Goal: Download file/media

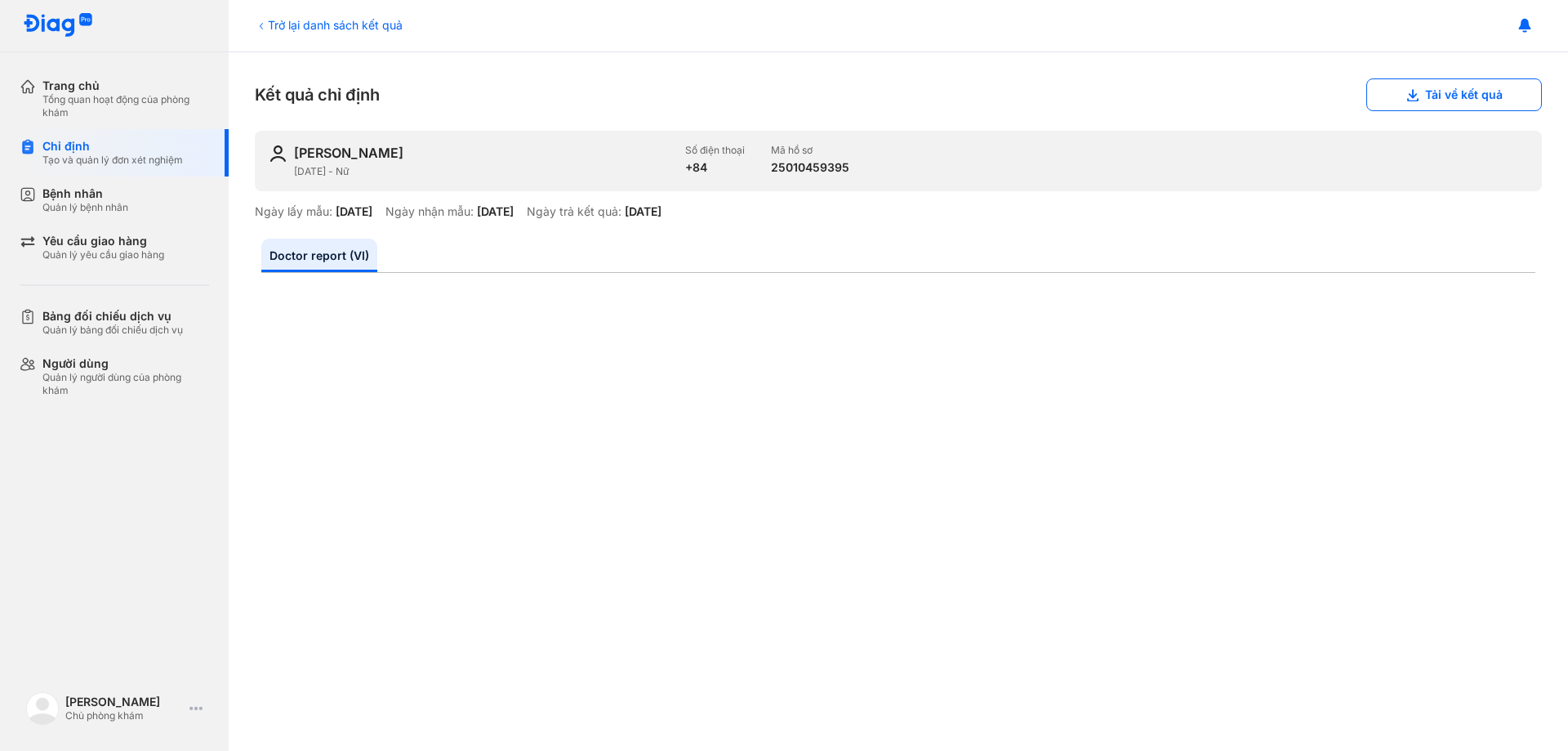
scroll to position [408, 0]
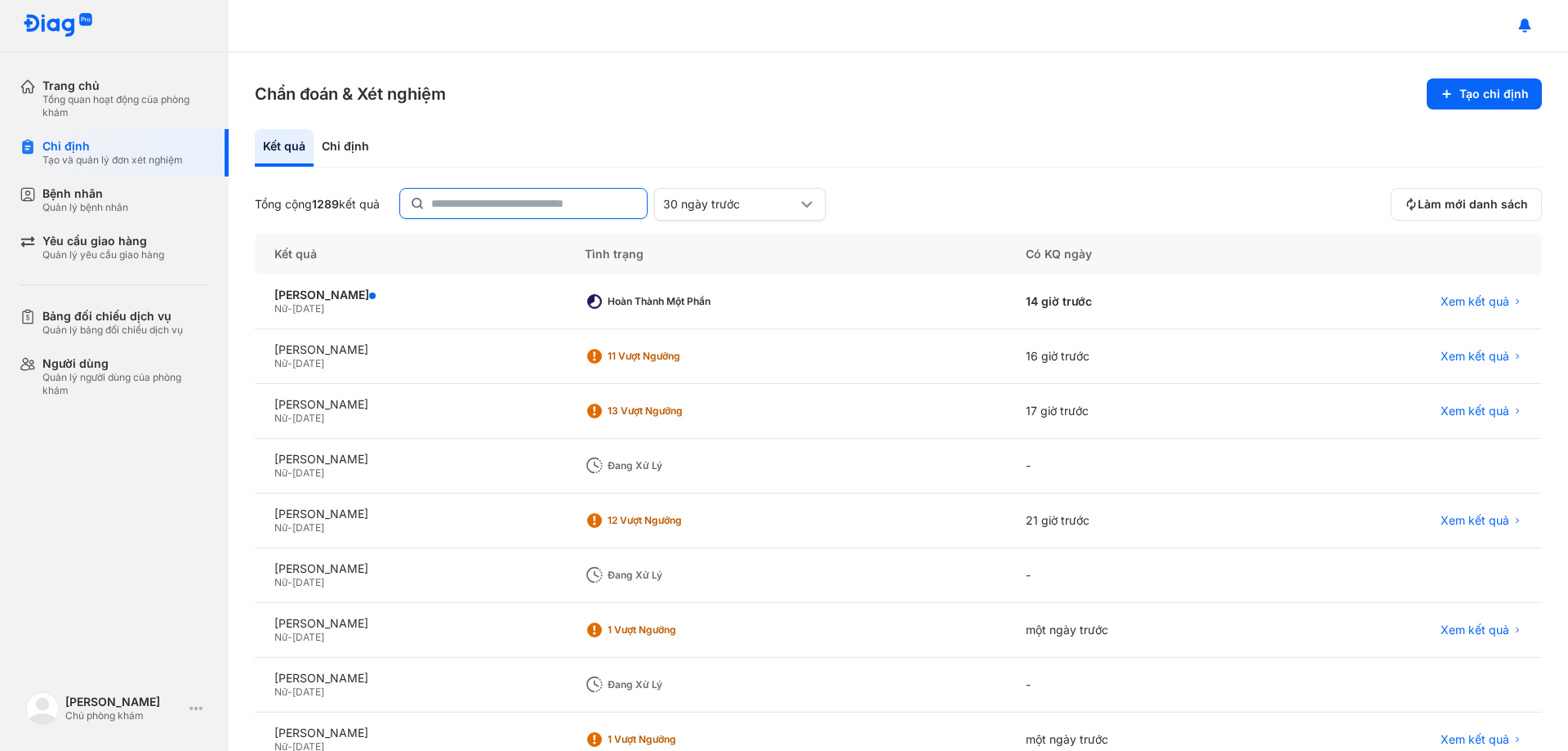
click at [526, 203] on input "text" at bounding box center [534, 204] width 206 height 30
type input "*"
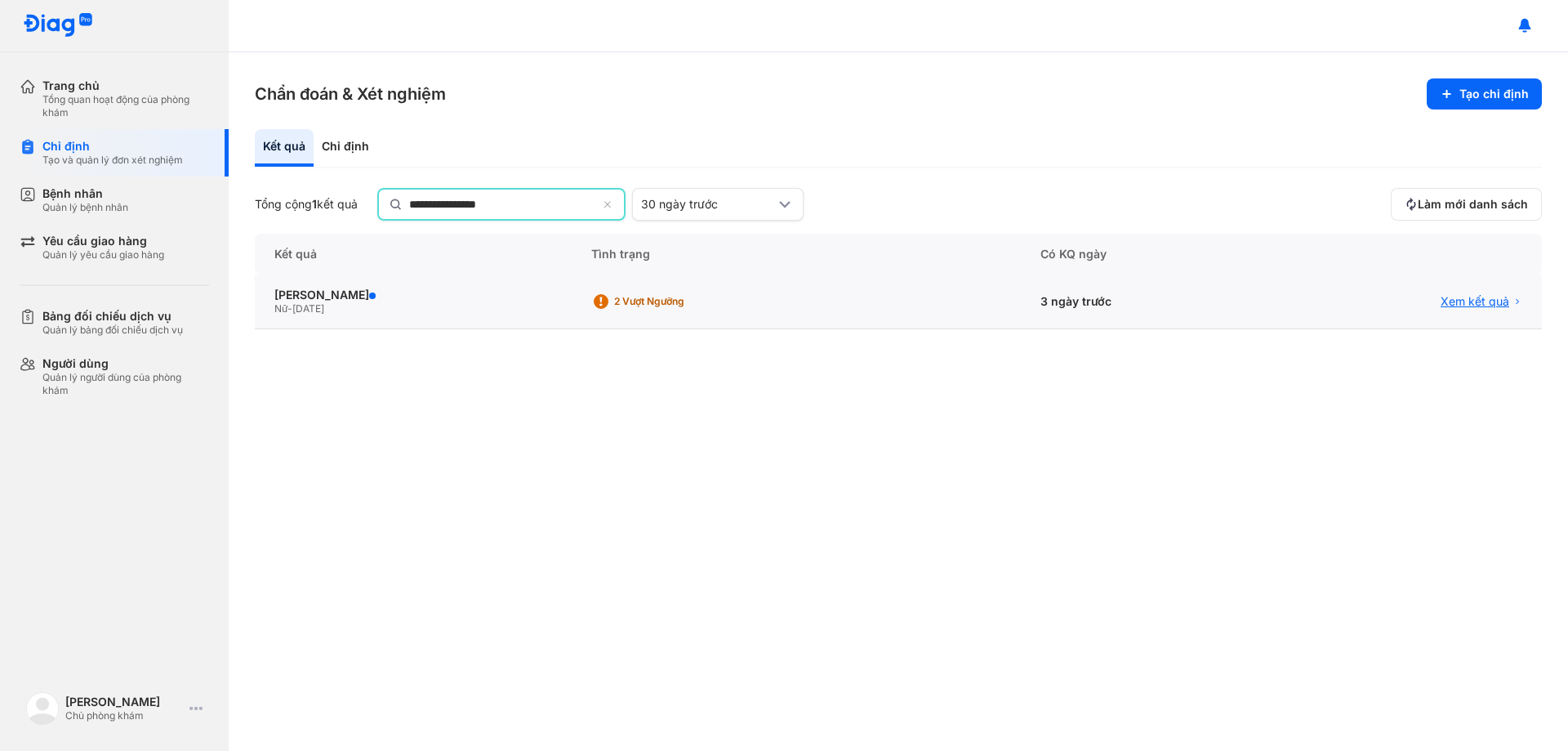
type input "**********"
click at [1466, 302] on span "Xem kết quả" at bounding box center [1474, 301] width 69 height 15
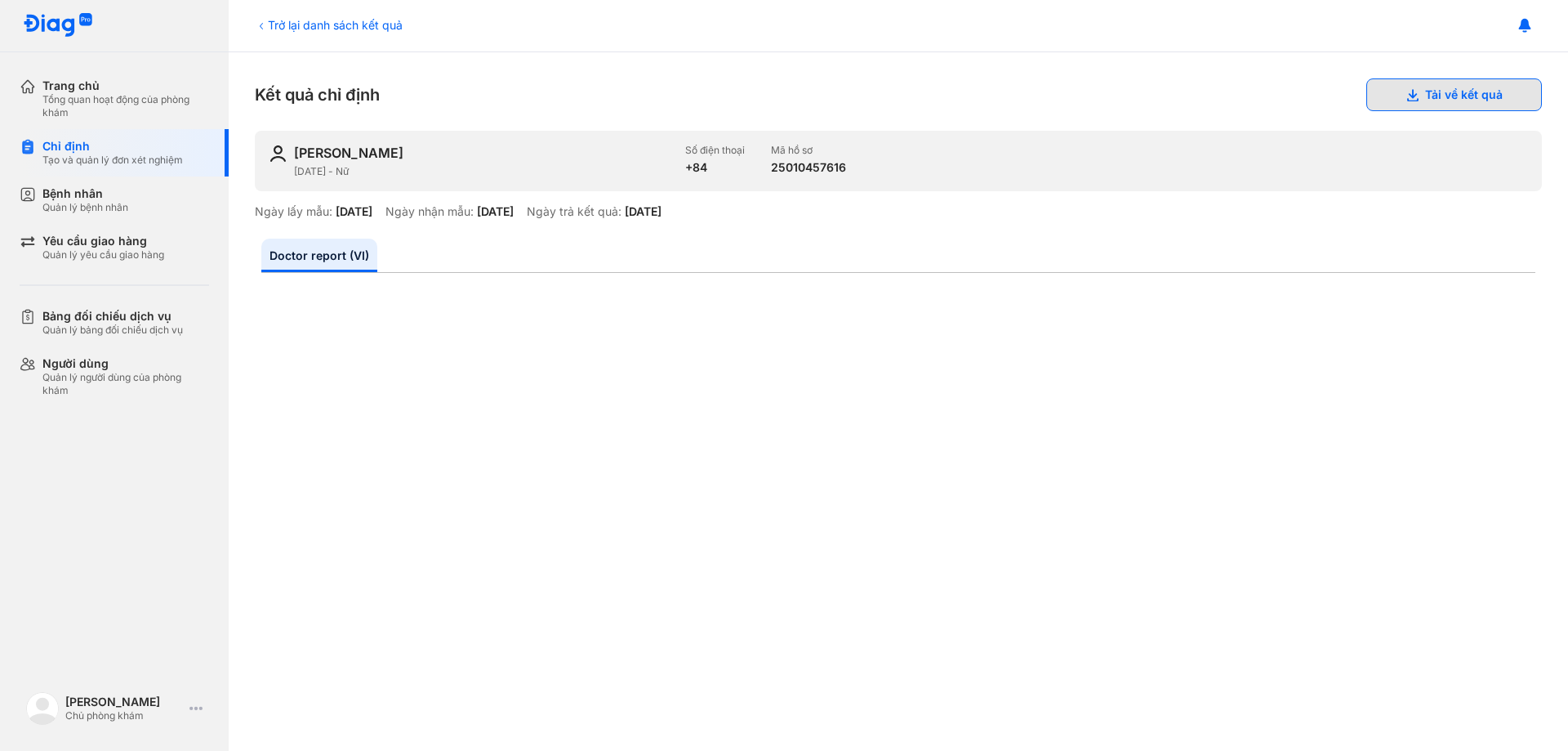
click at [1415, 91] on button "Tải về kết quả" at bounding box center [1455, 95] width 175 height 33
